Goal: Go to known website: Go to known website

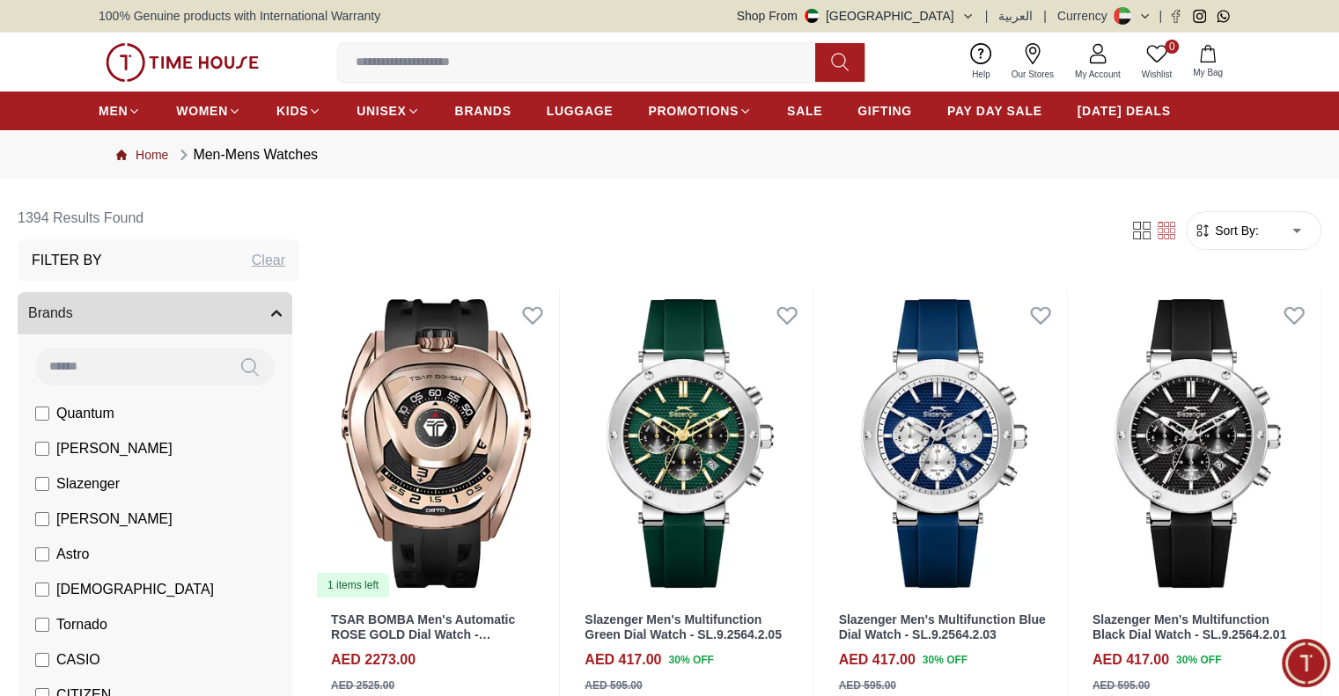
click at [146, 147] on link "Home" at bounding box center [142, 155] width 52 height 18
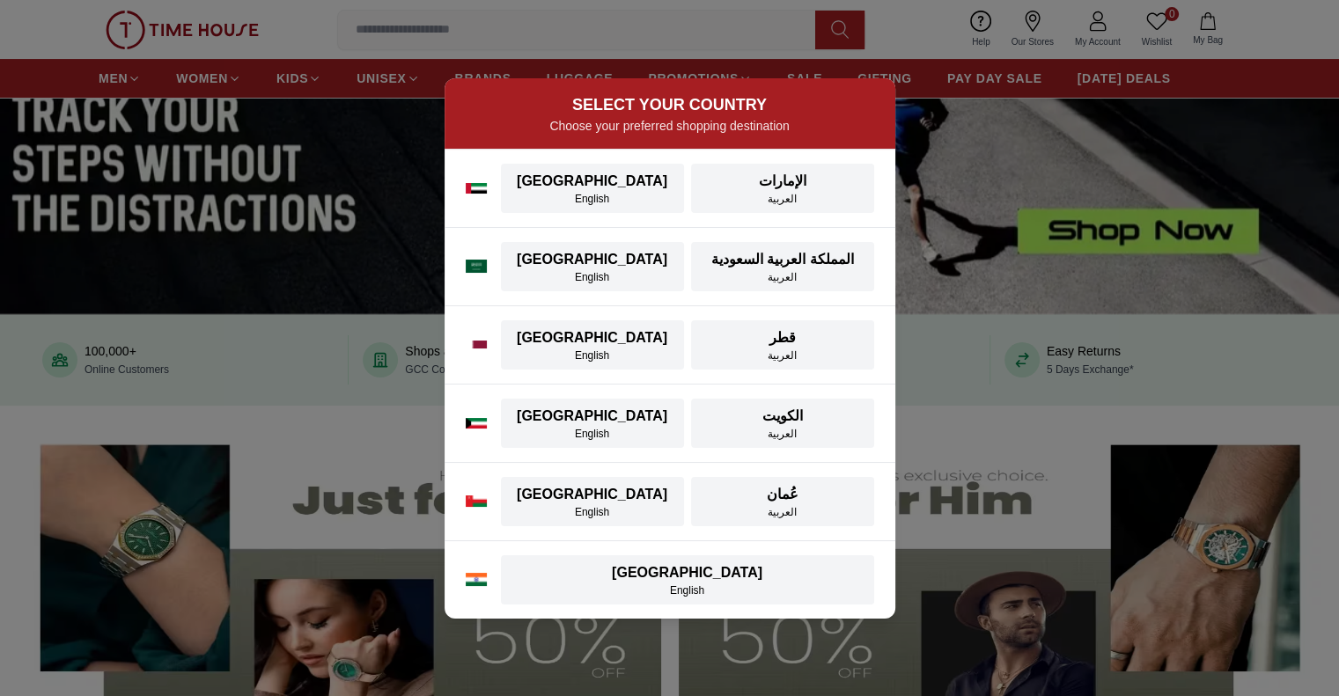
click at [1121, 462] on div "SELECT YOUR COUNTRY Choose your preferred shopping destination [GEOGRAPHIC_DATA…" at bounding box center [669, 348] width 1339 height 696
click at [981, 185] on div "SELECT YOUR COUNTRY Choose your preferred shopping destination [GEOGRAPHIC_DATA…" at bounding box center [669, 348] width 1339 height 696
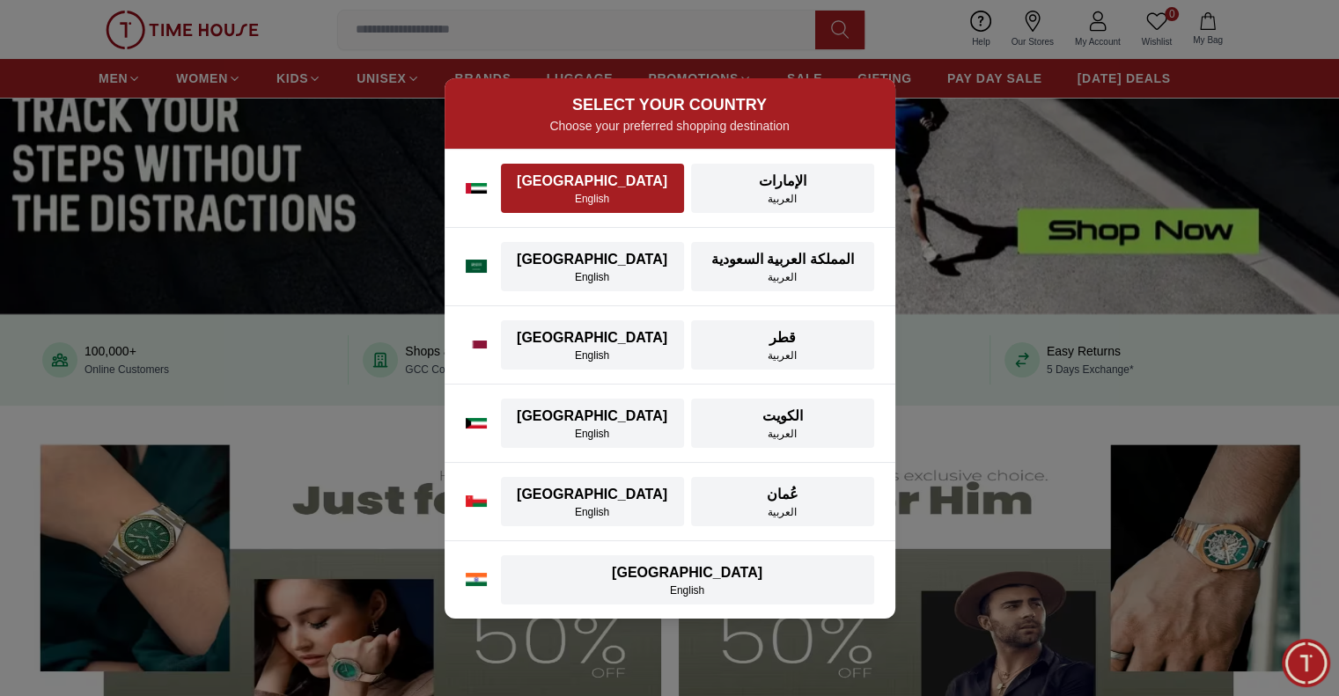
click at [591, 187] on div "[GEOGRAPHIC_DATA]" at bounding box center [592, 181] width 162 height 21
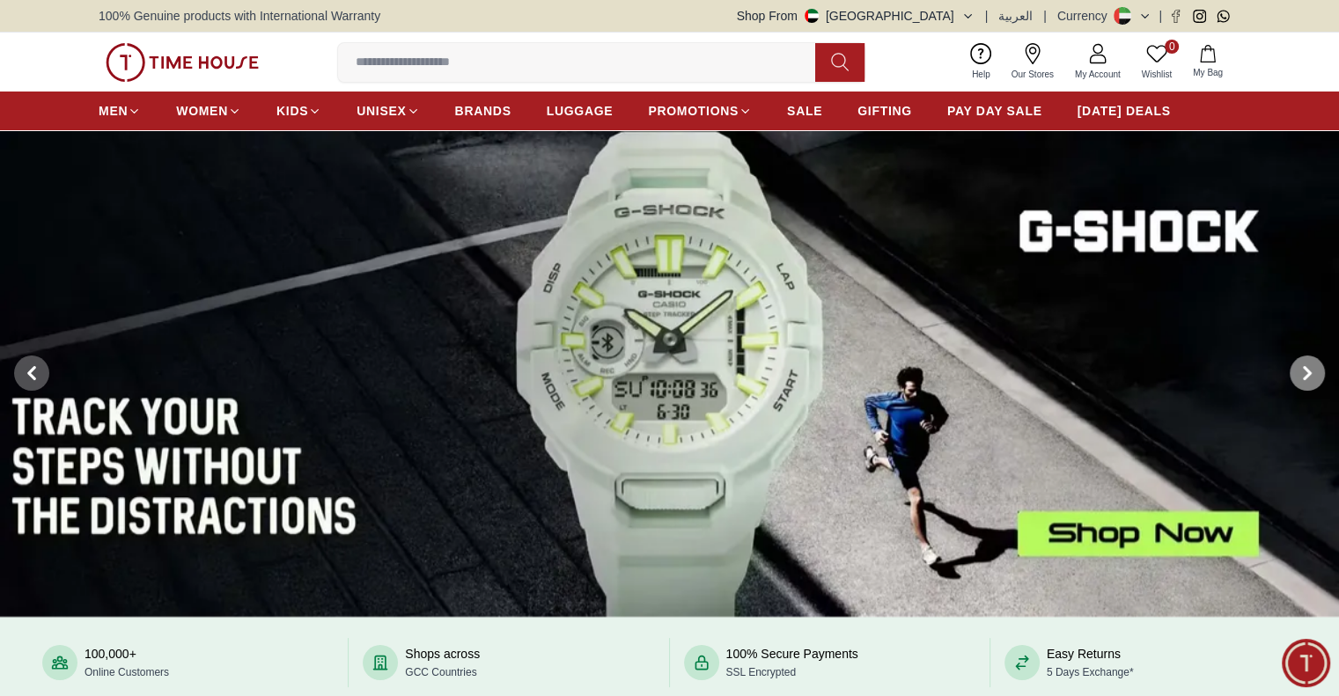
click at [1320, 376] on span at bounding box center [1307, 373] width 35 height 35
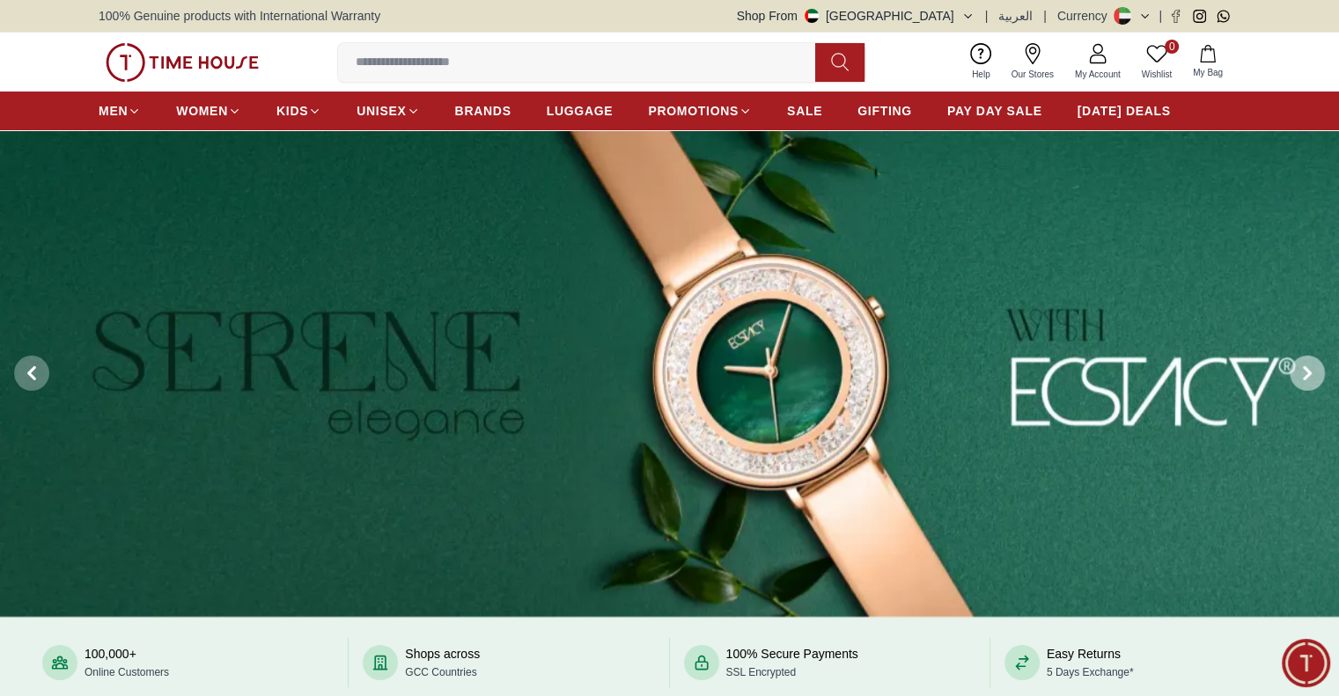
click at [1318, 376] on span at bounding box center [1307, 373] width 35 height 35
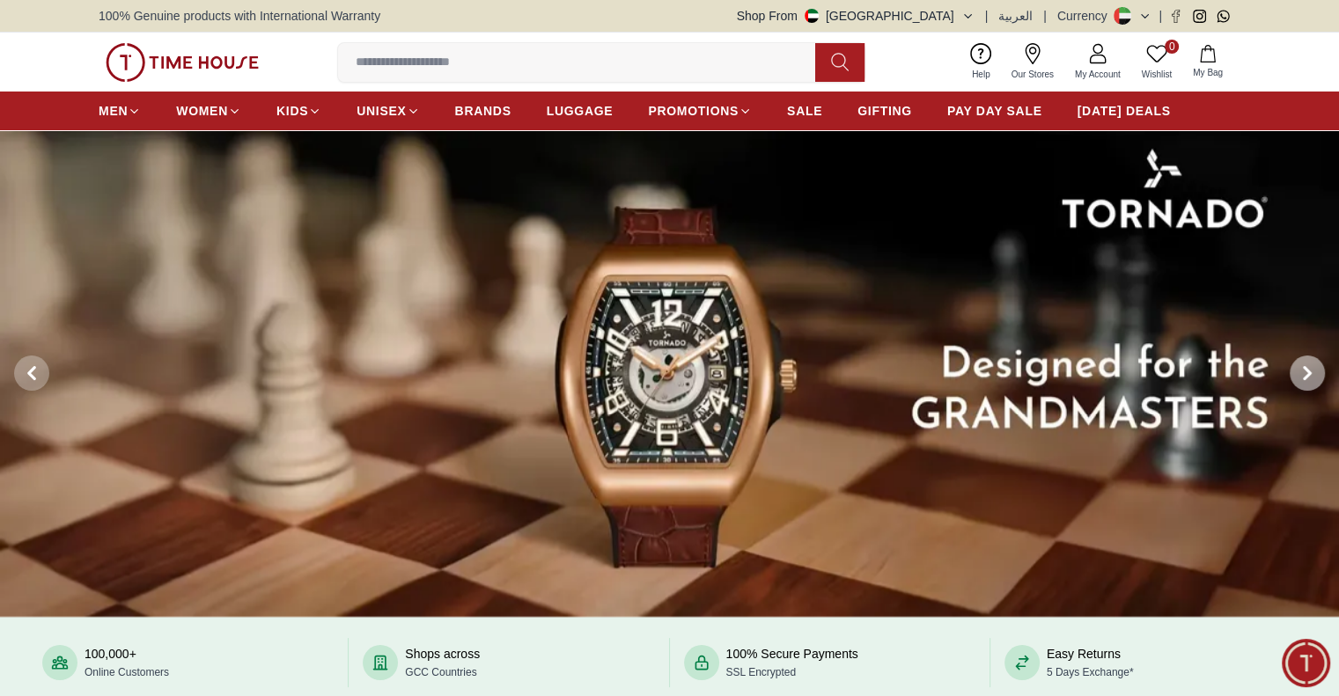
click at [1318, 376] on span at bounding box center [1307, 373] width 35 height 35
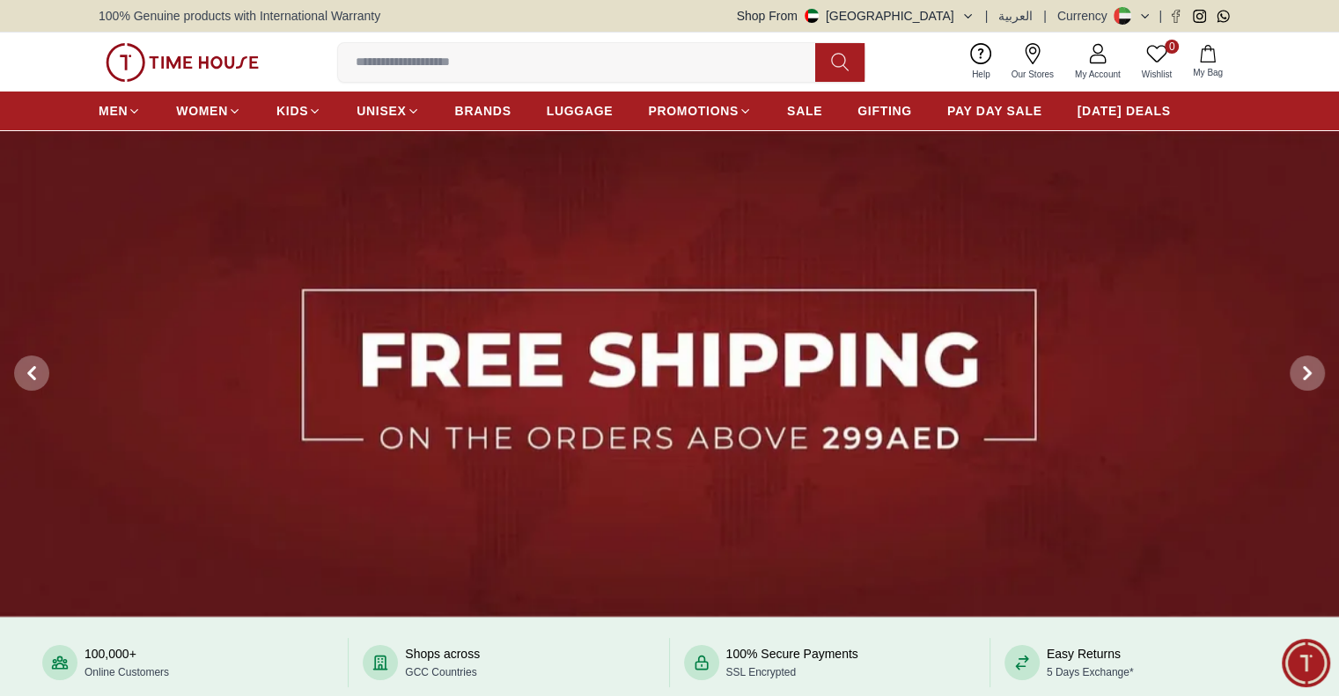
click at [958, 11] on button "Shop From [GEOGRAPHIC_DATA]" at bounding box center [856, 16] width 238 height 18
